Goal: Find specific page/section: Find specific page/section

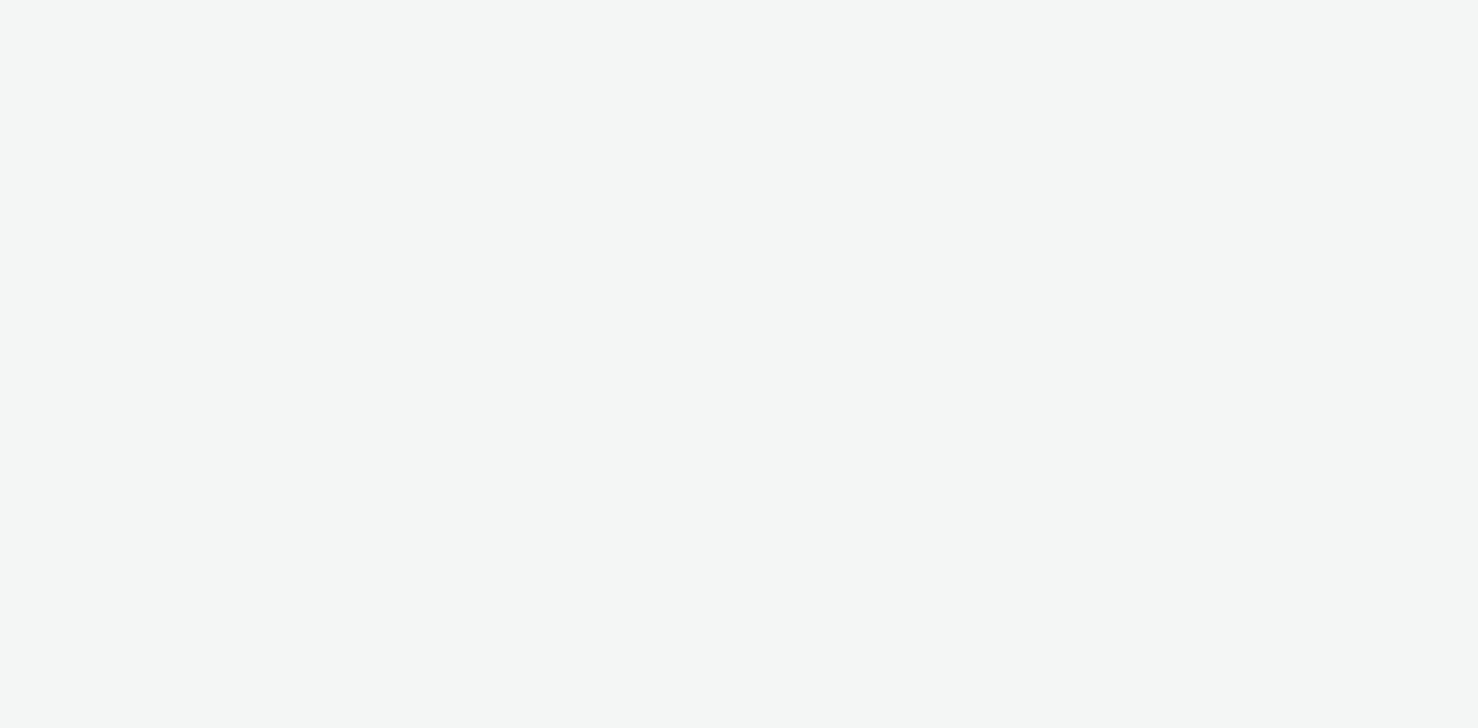
select select "d07aba32-d775-4fed-a722-f10c6504dd64"
select select "f97d6638-e0a1-4f7a-bf46-55015878e29e"
select select "d07aba32-d775-4fed-a722-f10c6504dd64"
select select "f97d6638-e0a1-4f7a-bf46-55015878e29e"
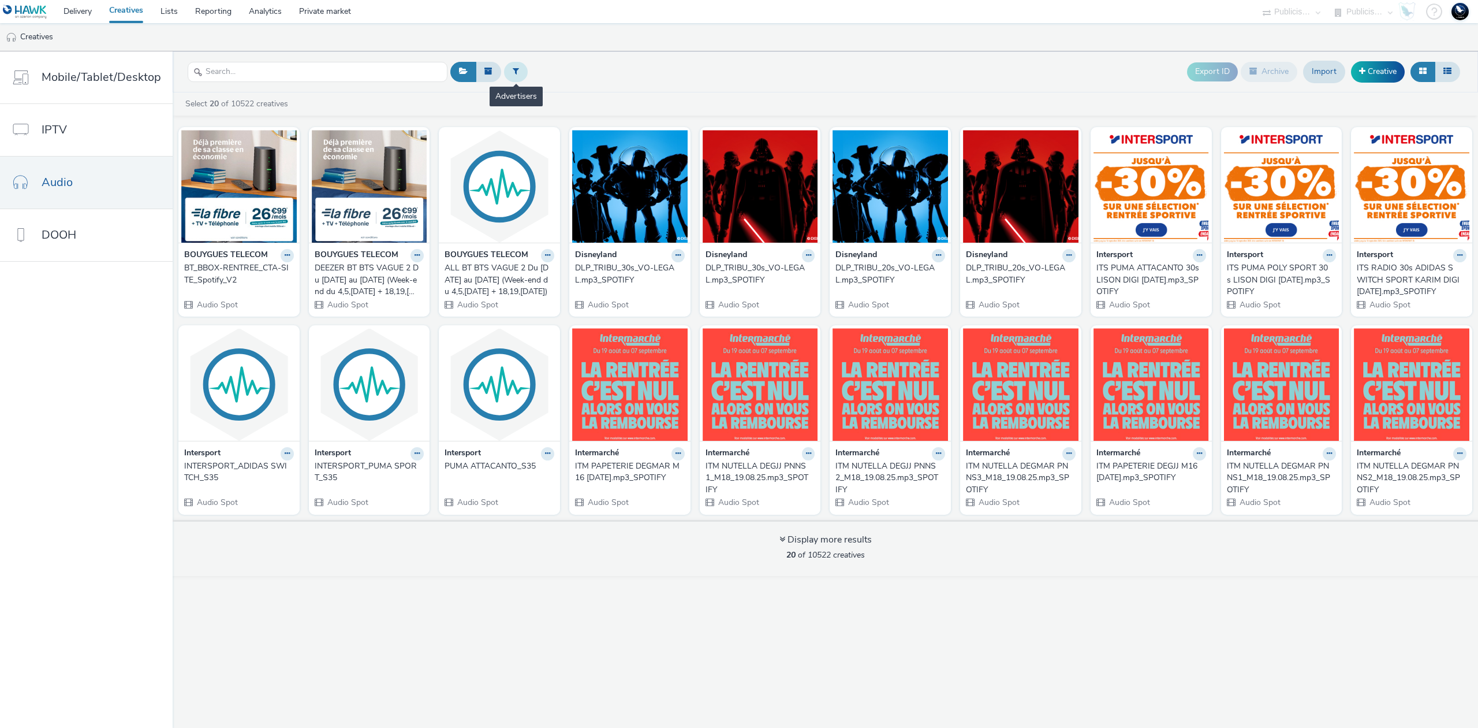
click at [516, 74] on icon at bounding box center [516, 71] width 6 height 8
click at [574, 73] on div at bounding box center [574, 73] width 81 height 14
type input "bouy"
click at [599, 112] on span "BOUYGUES TELECOM" at bounding box center [576, 113] width 82 height 12
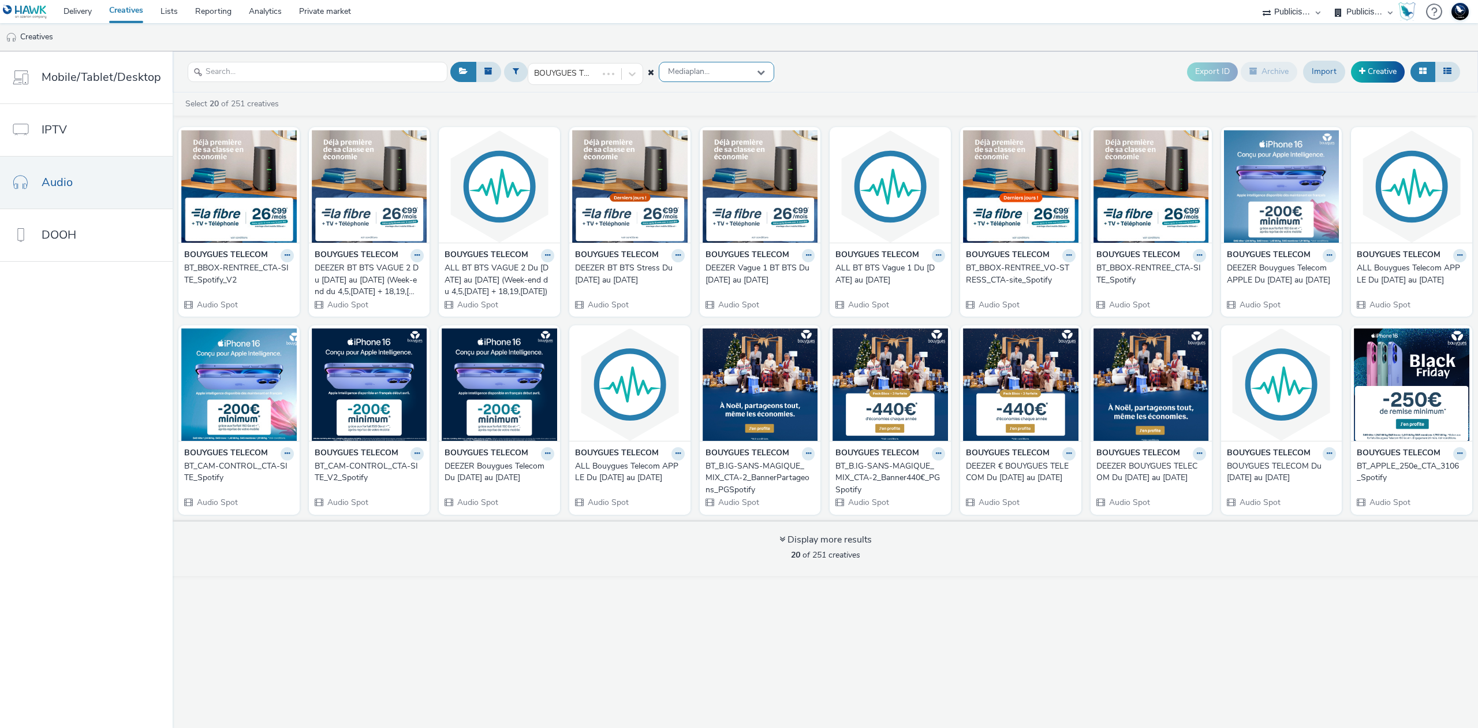
click at [698, 68] on span "Mediaplan..." at bounding box center [689, 72] width 42 height 10
type input "Bouygues Telecom BTS Vague 1 Du 25 août au 02 septembre (R2025/XXXX)"
click at [703, 129] on span "Bouygues Telecom BTS Vague 1 Du 25 août au 02 septembre (R2025/XXXX)" at bounding box center [719, 128] width 107 height 35
